Goal: Information Seeking & Learning: Learn about a topic

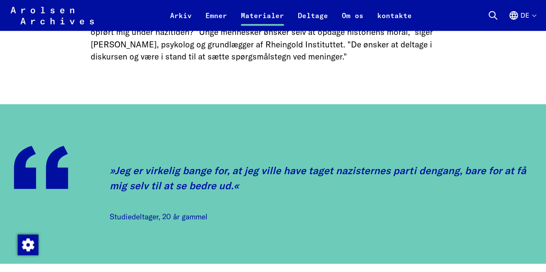
scroll to position [1151, 0]
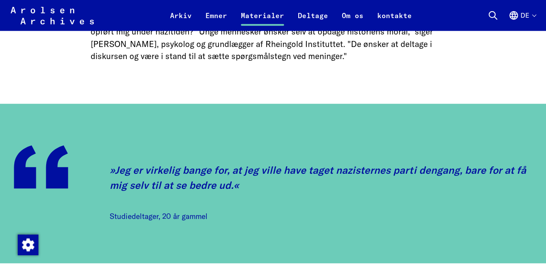
click at [383, 197] on blockquote "Jeg er virkelig bange for, at jeg ville have taget nazisternes parti dengang, b…" at bounding box center [321, 193] width 422 height 60
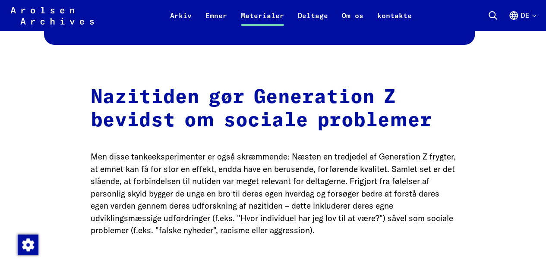
scroll to position [1625, 0]
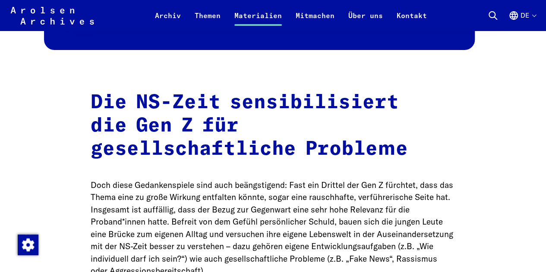
click at [355, 95] on h2 "Die NS-Zeit sensibilisiert die Gen Z für gesellschaftliche Probleme" at bounding box center [273, 126] width 365 height 70
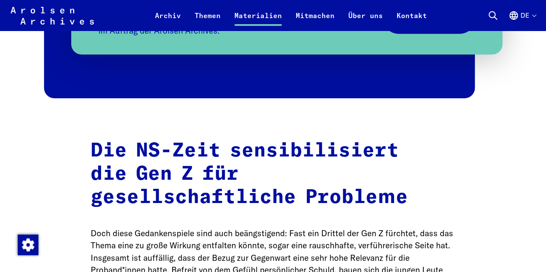
scroll to position [1588, 0]
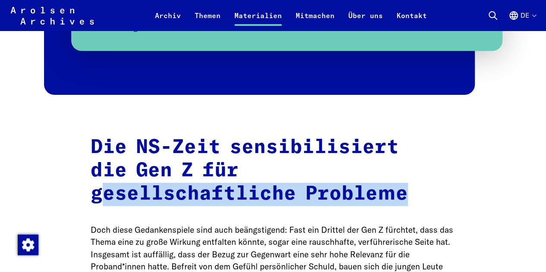
drag, startPoint x: 254, startPoint y: 176, endPoint x: 342, endPoint y: 194, distance: 89.7
click at [342, 194] on h2 "Die NS-Zeit sensibilisiert die Gen Z für gesellschaftliche Probleme" at bounding box center [273, 171] width 365 height 70
copy h2 "esellschaftliche Probleme"
click at [256, 176] on h2 "Die NS-Zeit sensibilisiert die Gen Z für gesellschaftliche Probleme" at bounding box center [273, 171] width 365 height 70
drag, startPoint x: 251, startPoint y: 175, endPoint x: 335, endPoint y: 205, distance: 89.9
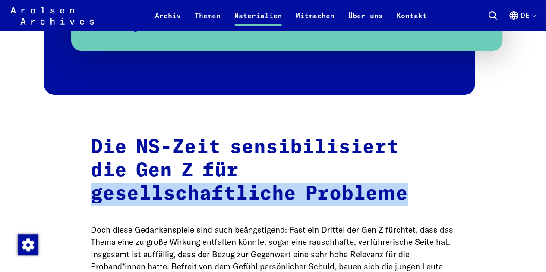
click at [335, 205] on h2 "Die NS-Zeit sensibilisiert die Gen Z für gesellschaftliche Probleme" at bounding box center [273, 171] width 365 height 70
copy h2 "gesellschaftliche Probleme"
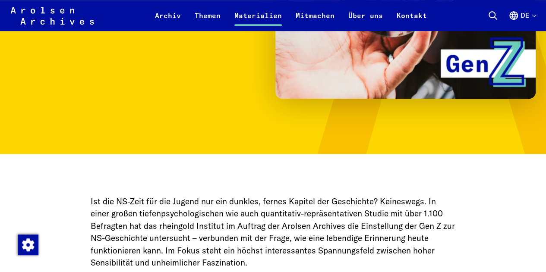
scroll to position [260, 0]
